Goal: Find specific page/section: Find specific page/section

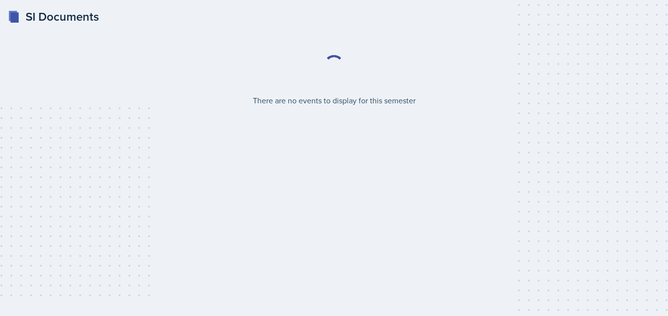
select select "2bed604d-1099-4043-b1bc-2365e8740244"
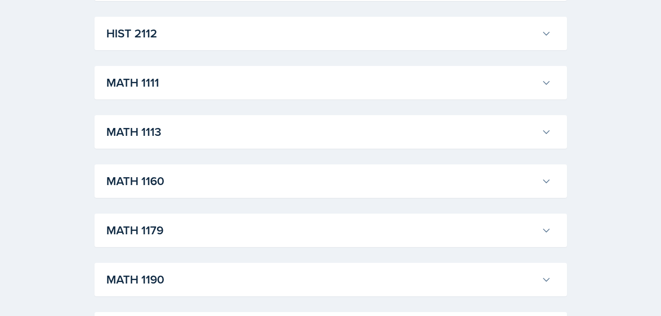
scroll to position [863, 0]
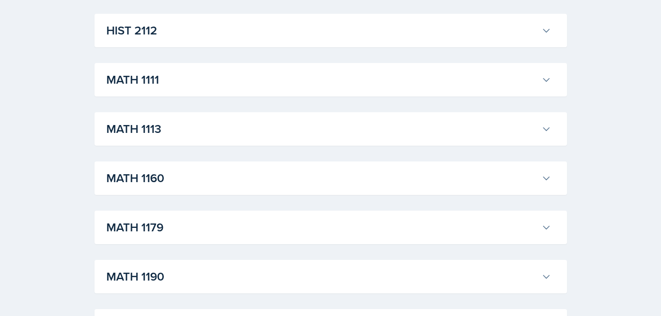
click at [544, 82] on icon at bounding box center [546, 80] width 10 height 10
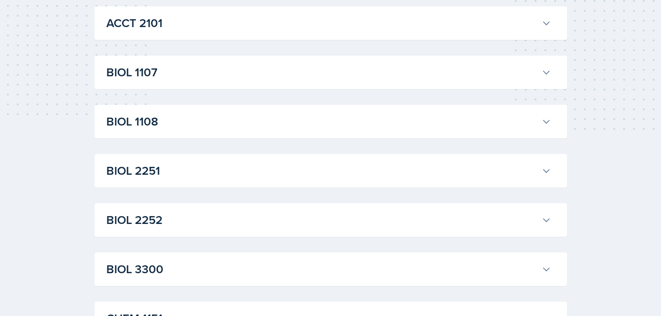
scroll to position [189, 0]
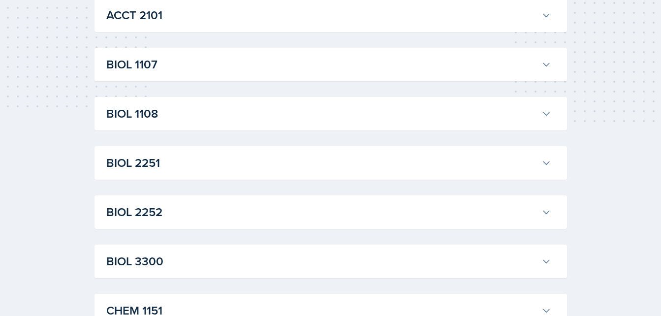
click at [156, 210] on h3 "BIOL 2252" at bounding box center [321, 212] width 431 height 18
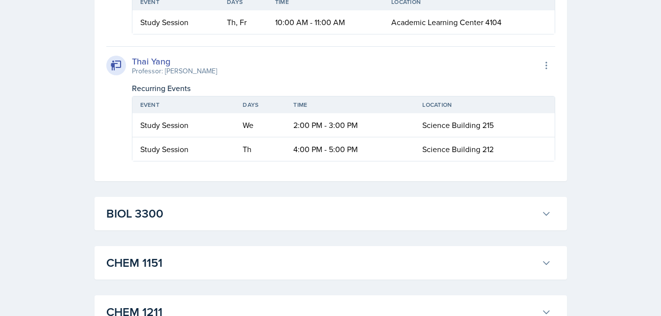
scroll to position [675, 0]
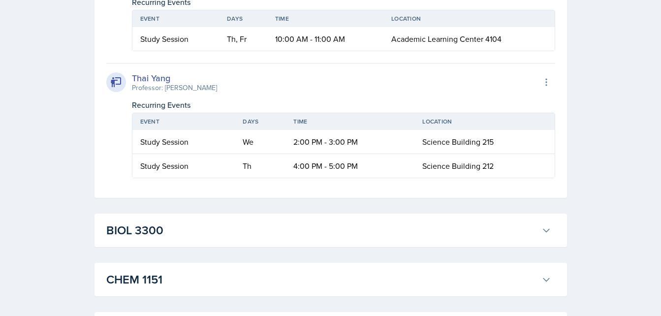
click at [179, 45] on div "Study Session" at bounding box center [175, 39] width 71 height 12
drag, startPoint x: 108, startPoint y: 52, endPoint x: 116, endPoint y: 54, distance: 8.5
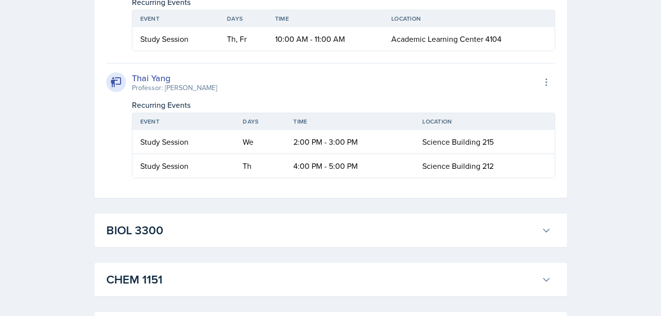
drag, startPoint x: 116, startPoint y: 54, endPoint x: 66, endPoint y: 94, distance: 64.1
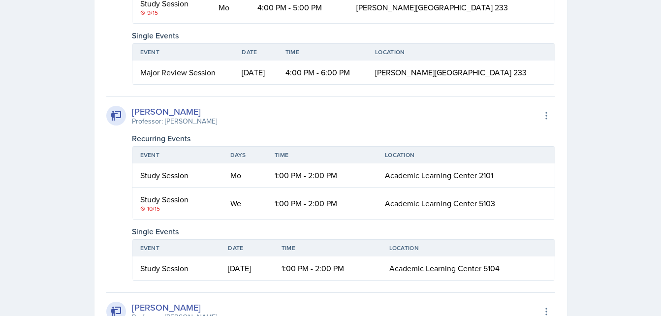
scroll to position [0, 0]
